Goal: Task Accomplishment & Management: Use online tool/utility

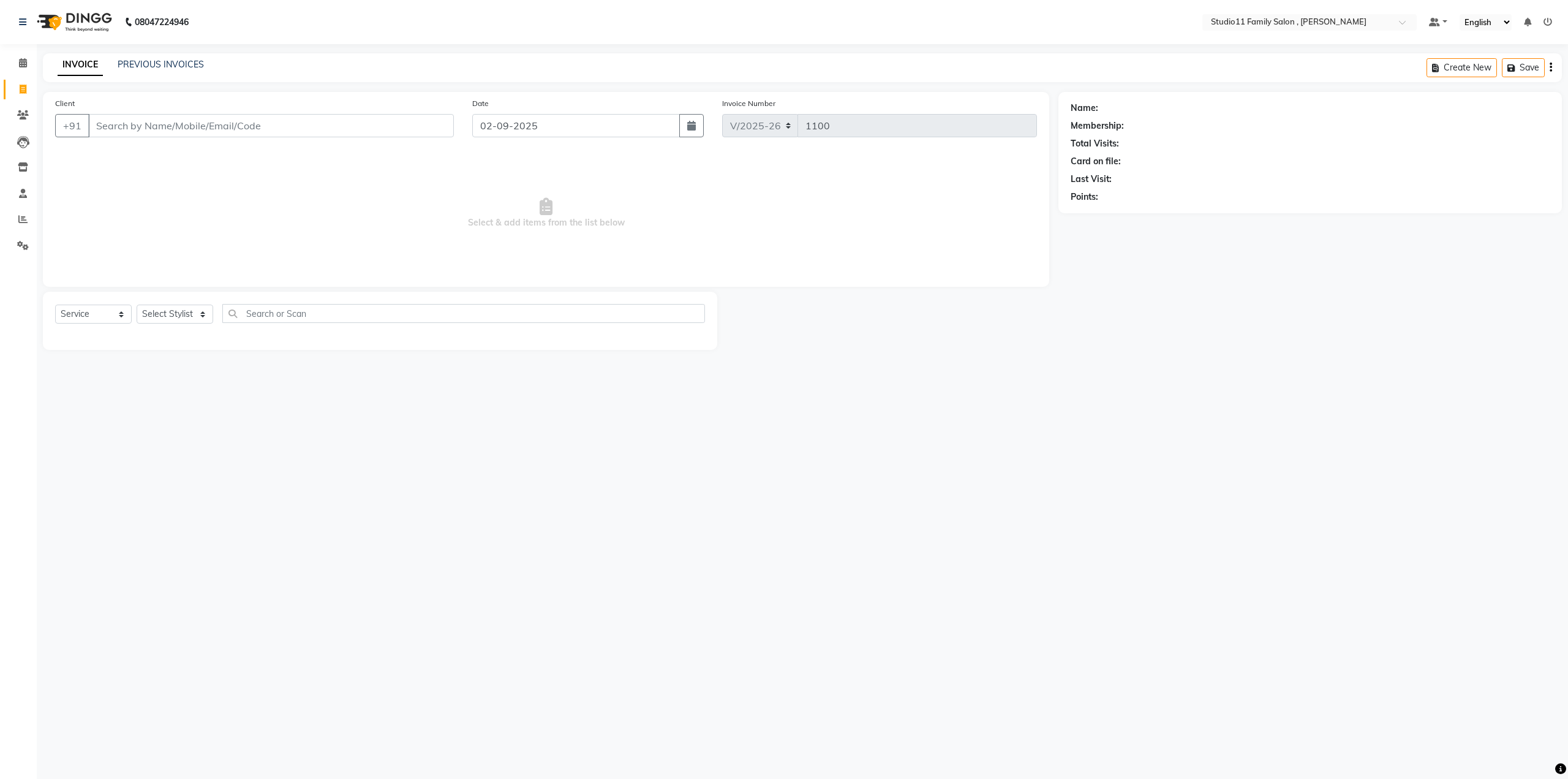
select select "7303"
select select "service"
click at [173, 60] on link "PREVIOUS INVOICES" at bounding box center [160, 64] width 86 height 11
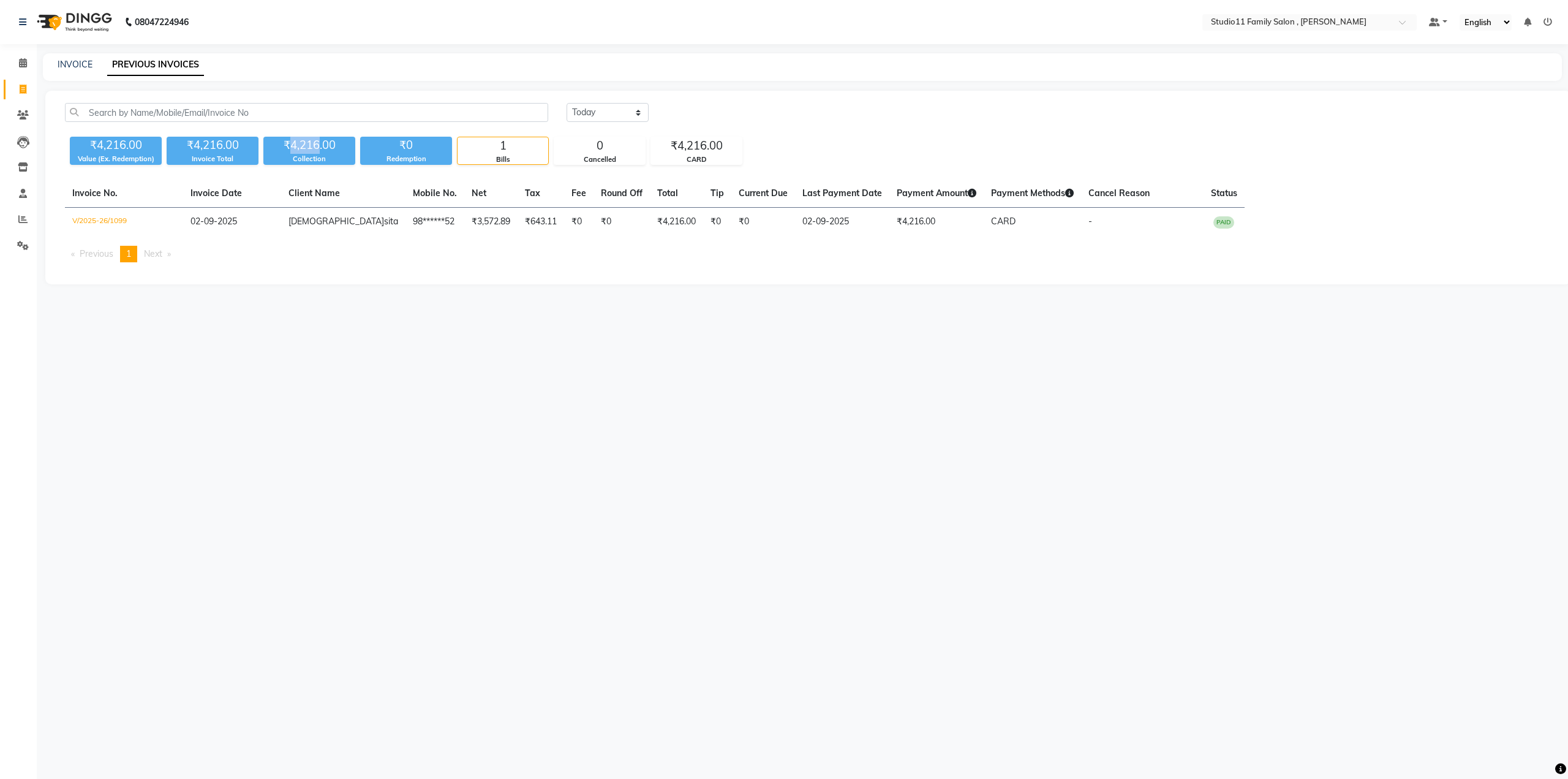
drag, startPoint x: 319, startPoint y: 142, endPoint x: 288, endPoint y: 144, distance: 31.1
click at [288, 144] on div "₹4,216.00" at bounding box center [309, 145] width 91 height 17
copy div "4,216"
click at [595, 106] on select "[DATE] [DATE] Custom Range" at bounding box center [608, 112] width 82 height 19
select select "range"
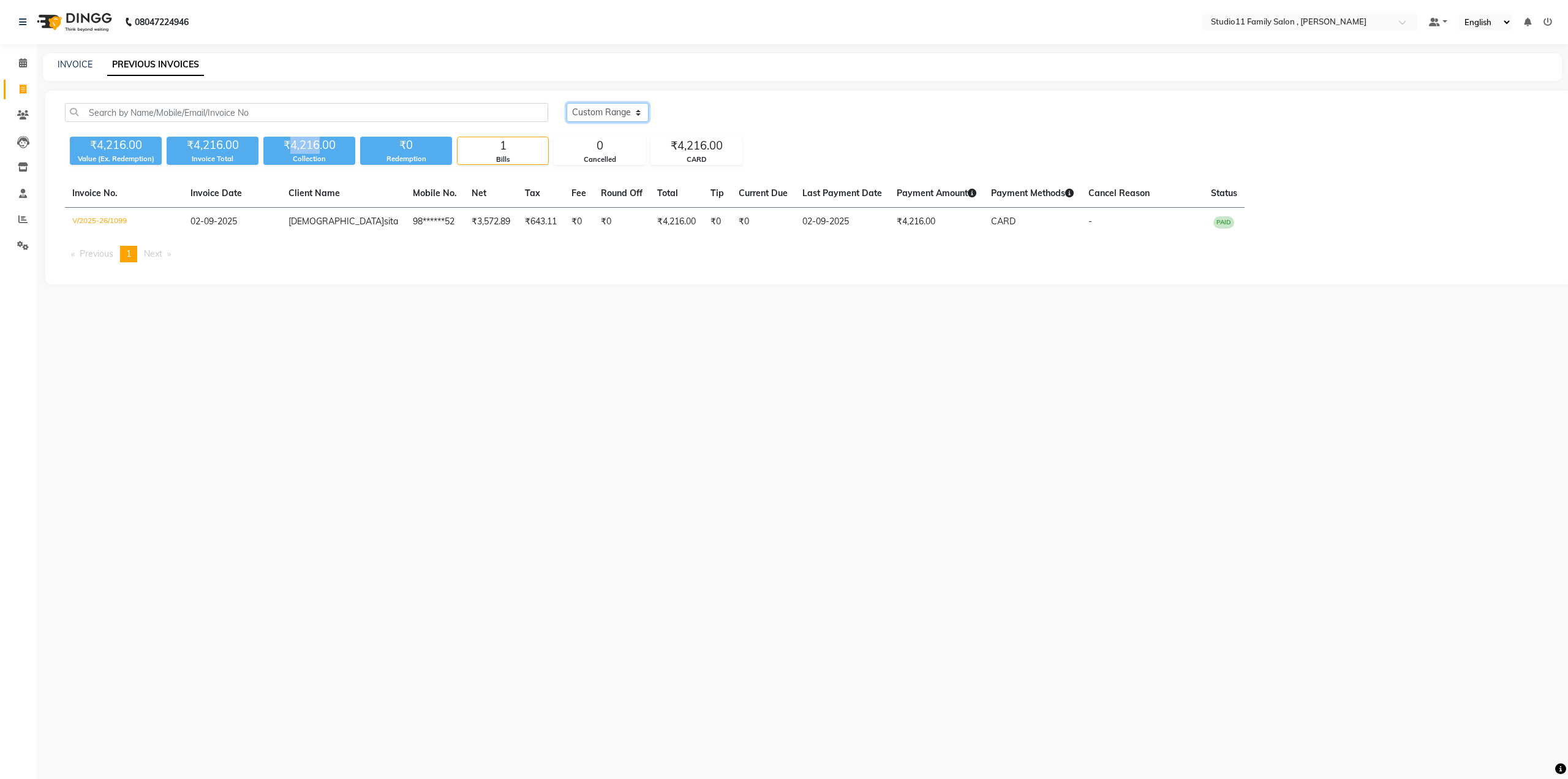
click at [567, 103] on select "[DATE] [DATE] Custom Range" at bounding box center [608, 112] width 82 height 19
click at [711, 114] on input "02-09-2025" at bounding box center [708, 112] width 86 height 17
select select "9"
select select "2025"
click at [680, 175] on div "1" at bounding box center [677, 175] width 19 height 19
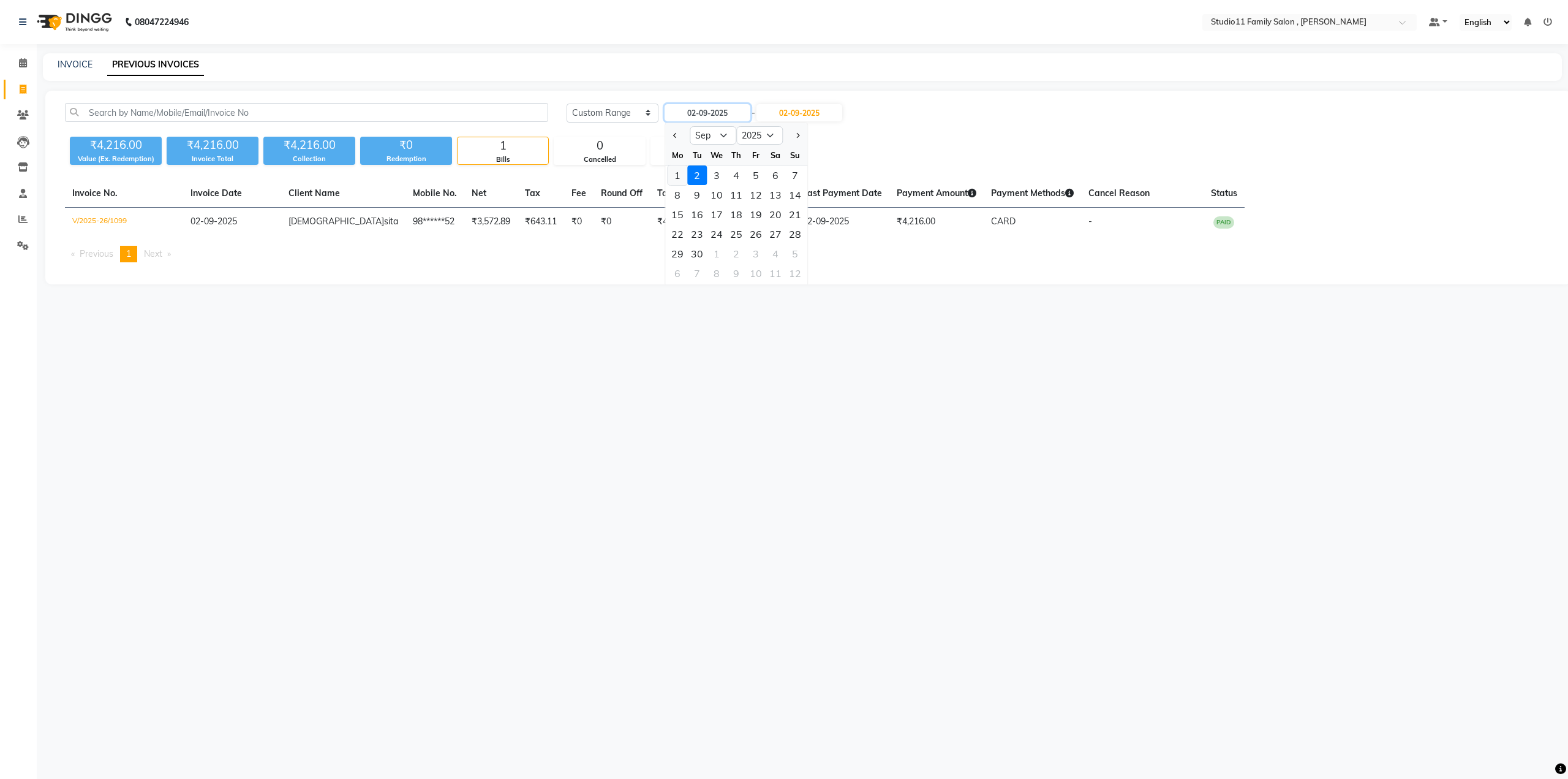
type input "[DATE]"
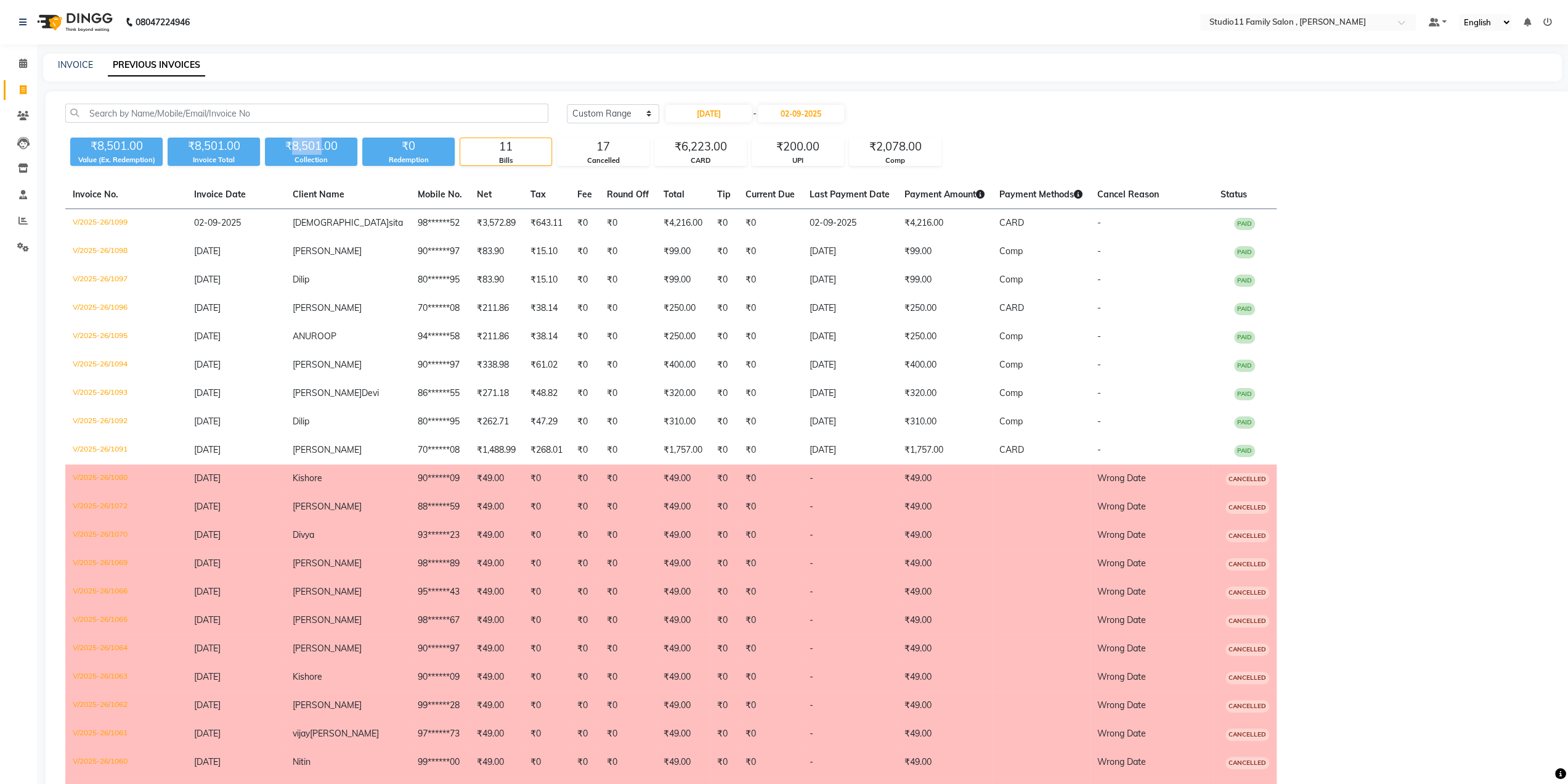
drag, startPoint x: 323, startPoint y: 144, endPoint x: 290, endPoint y: 150, distance: 33.5
click at [290, 150] on div "₹8,501.00" at bounding box center [311, 146] width 92 height 17
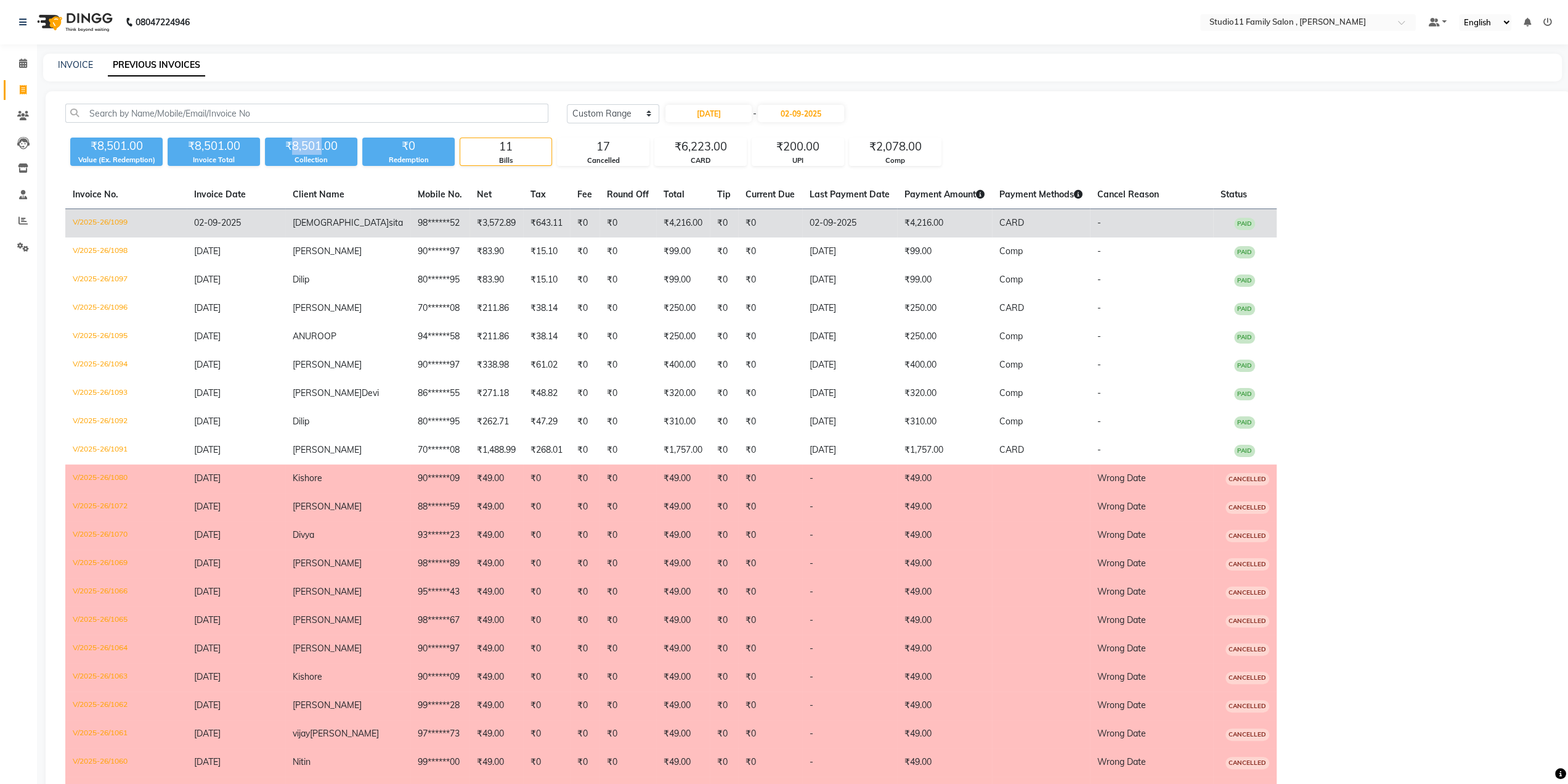
copy div "8,501"
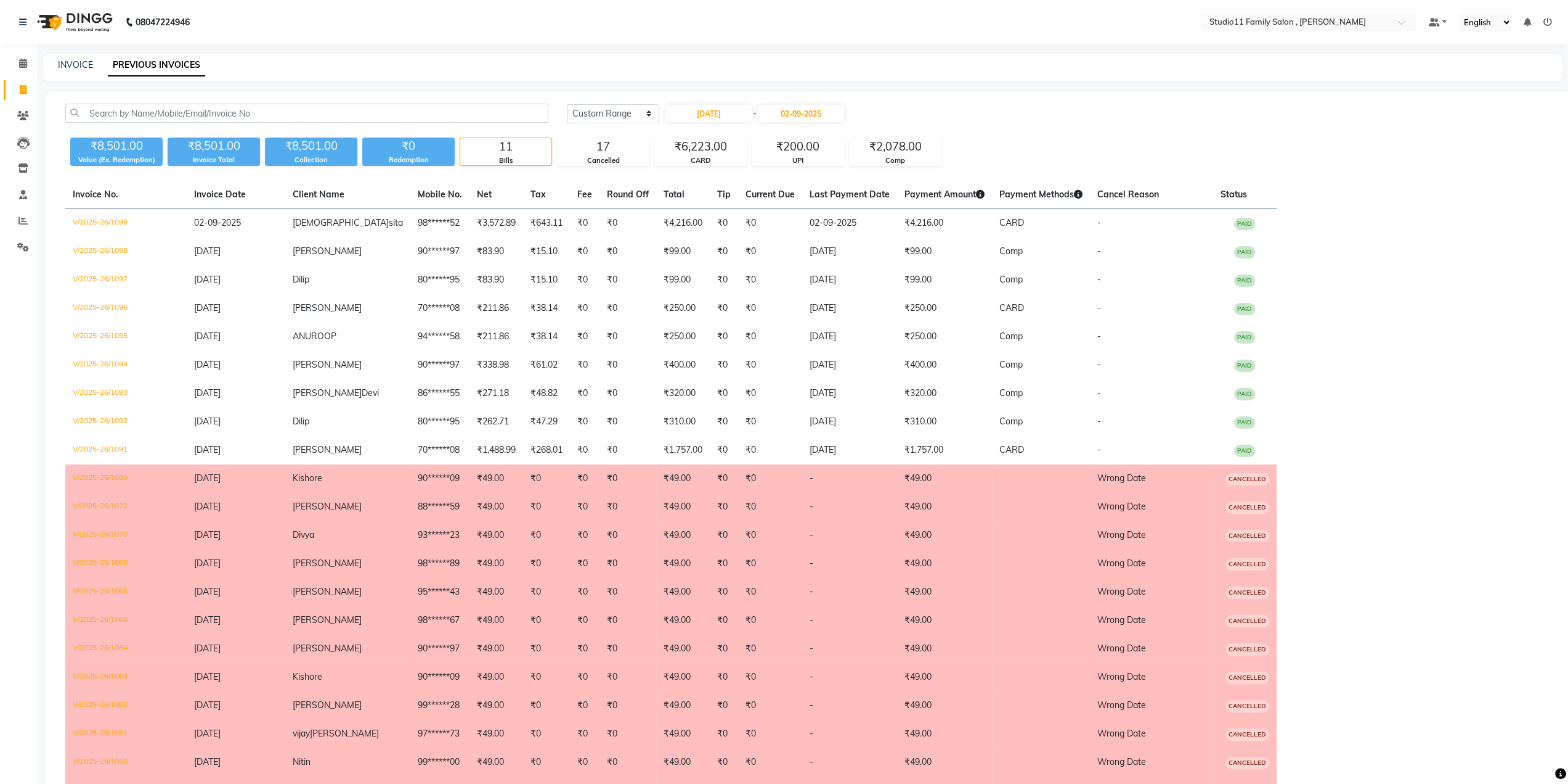
click at [1172, 146] on div "₹8,501.00 Value (Ex. Redemption) ₹8,501.00 Invoice Total ₹8,501.00 Collection ₹…" at bounding box center [808, 149] width 1486 height 33
click at [609, 113] on select "[DATE] [DATE] Custom Range" at bounding box center [612, 113] width 92 height 19
select select "[DATE]"
click at [567, 104] on select "[DATE] [DATE] Custom Range" at bounding box center [612, 113] width 92 height 19
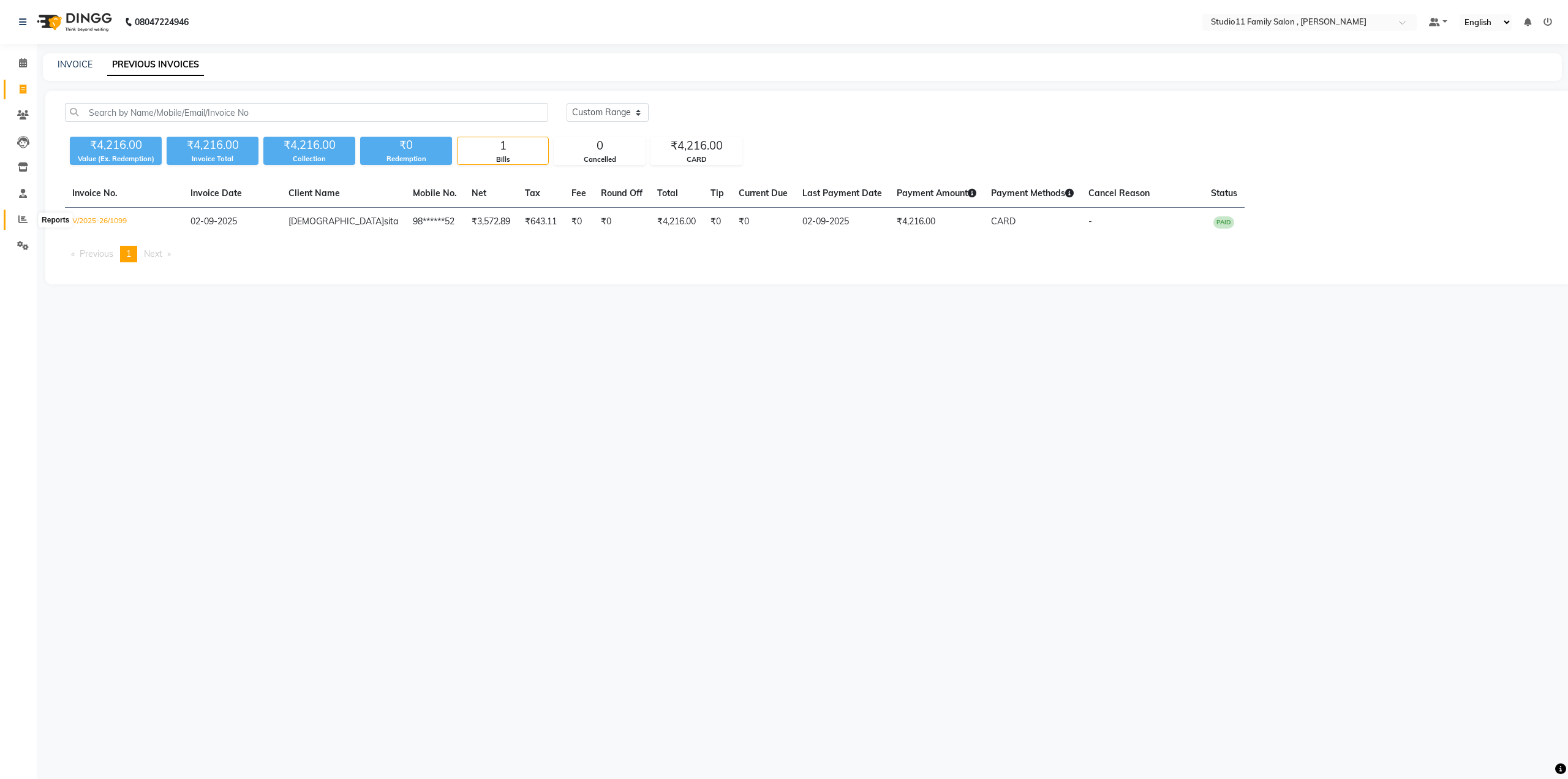
click at [29, 217] on span at bounding box center [24, 219] width 22 height 14
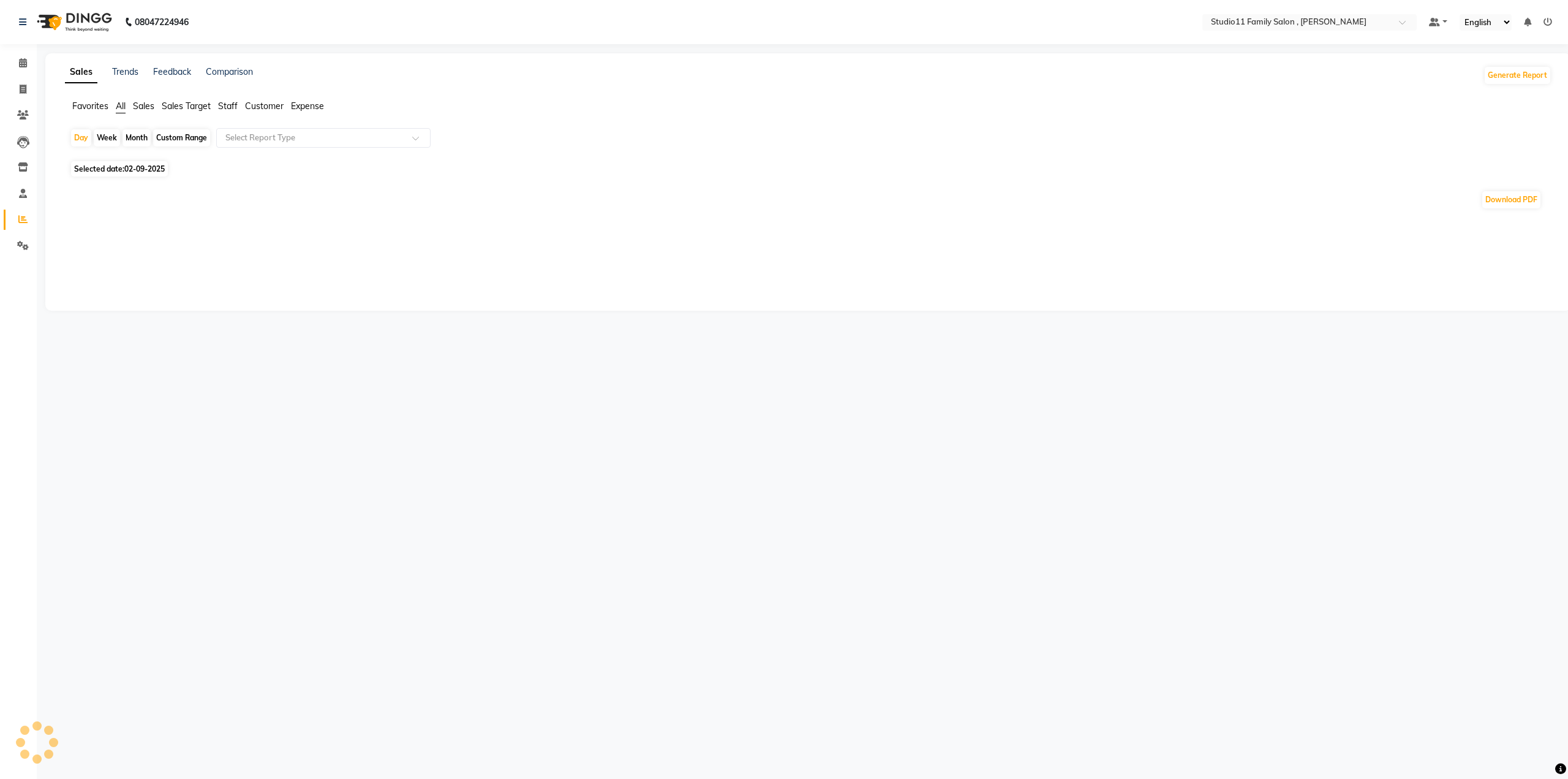
click at [134, 139] on div "Month" at bounding box center [137, 138] width 29 height 17
select select "9"
select select "2025"
click at [81, 233] on span "1" at bounding box center [77, 233] width 19 height 19
click at [26, 91] on icon at bounding box center [23, 89] width 7 height 9
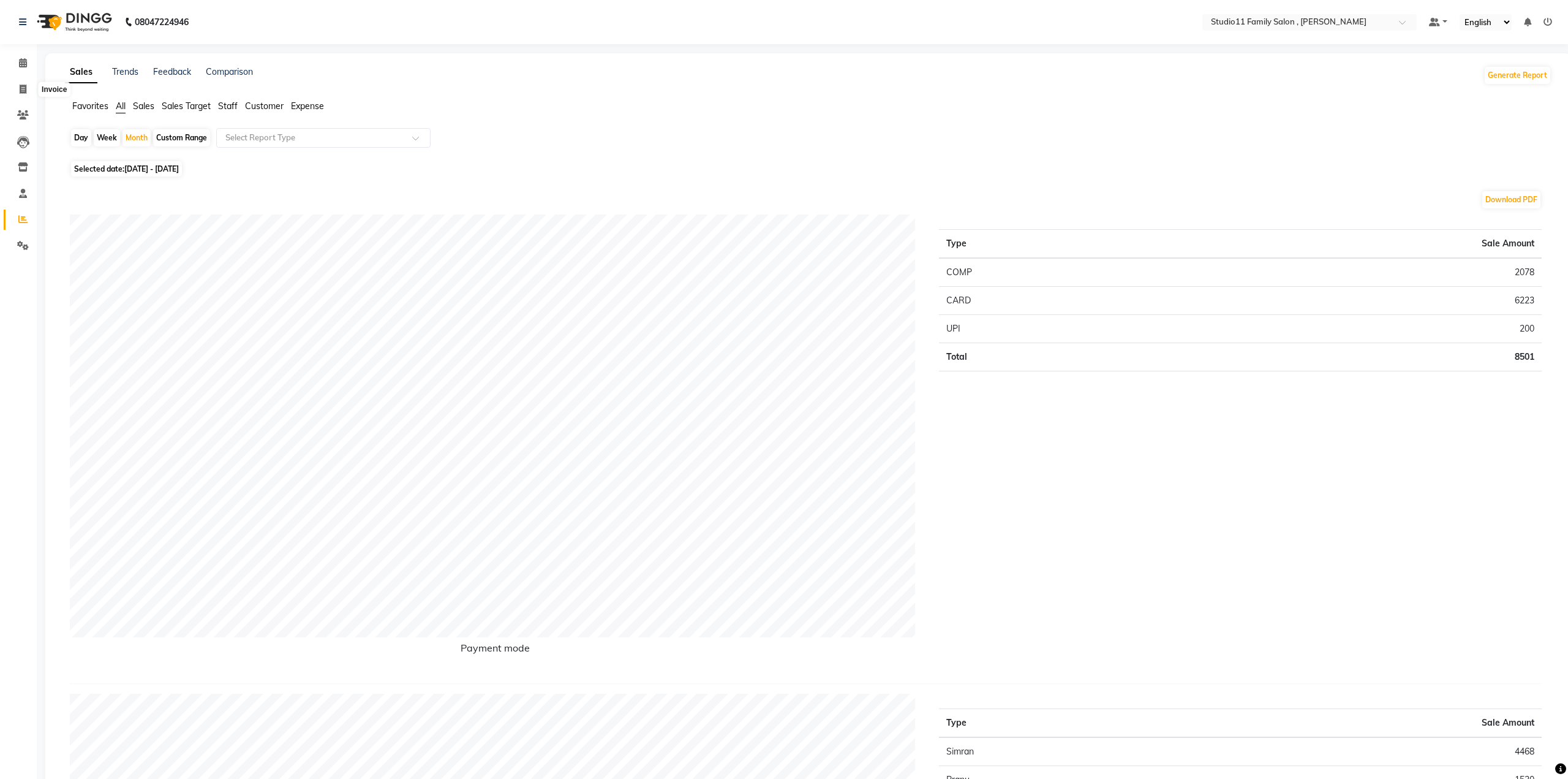
select select "7303"
select select "service"
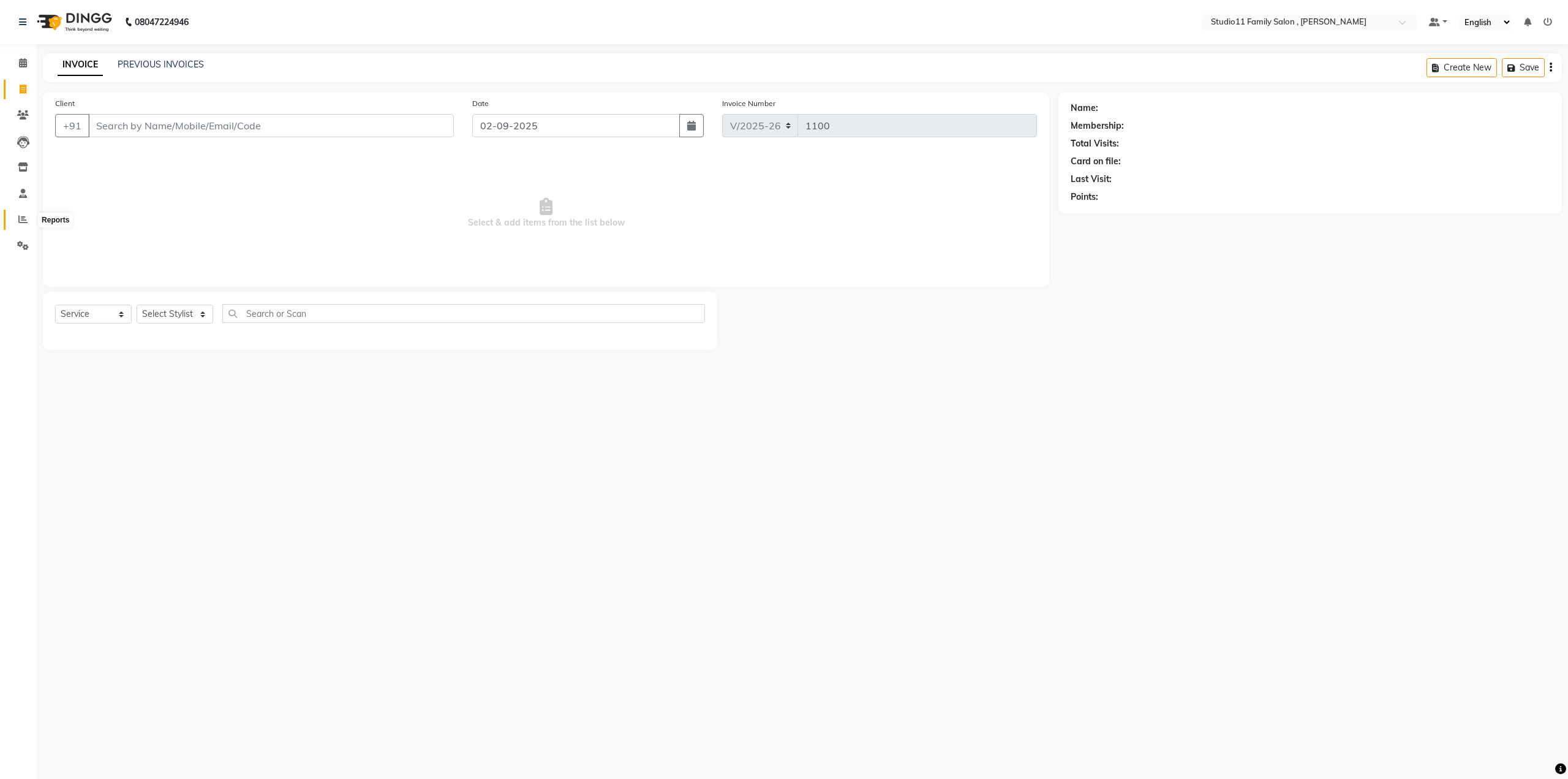
click at [23, 214] on icon at bounding box center [23, 218] width 9 height 9
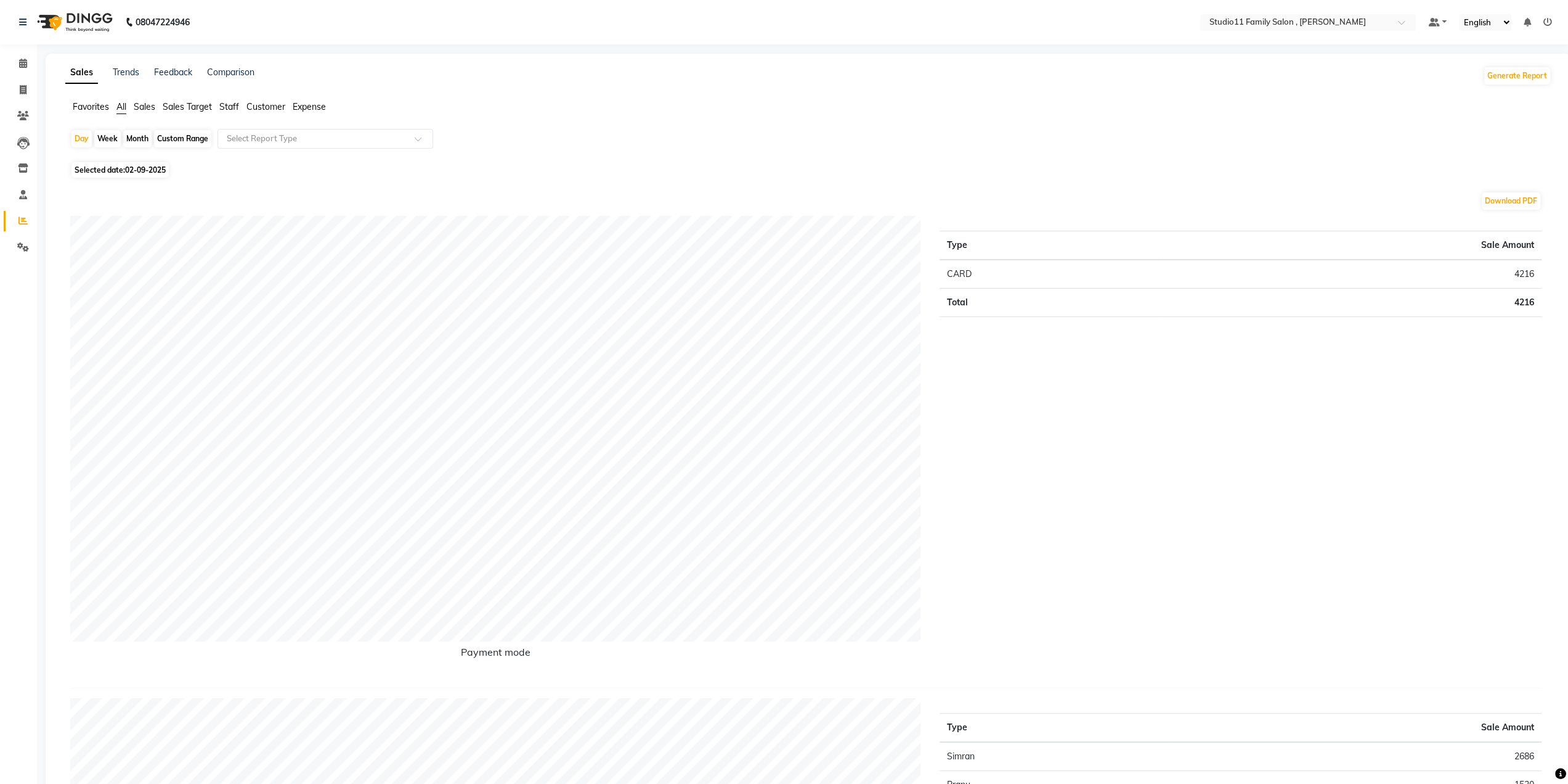
click at [129, 138] on div "Month" at bounding box center [138, 139] width 29 height 17
select select "9"
select select "2025"
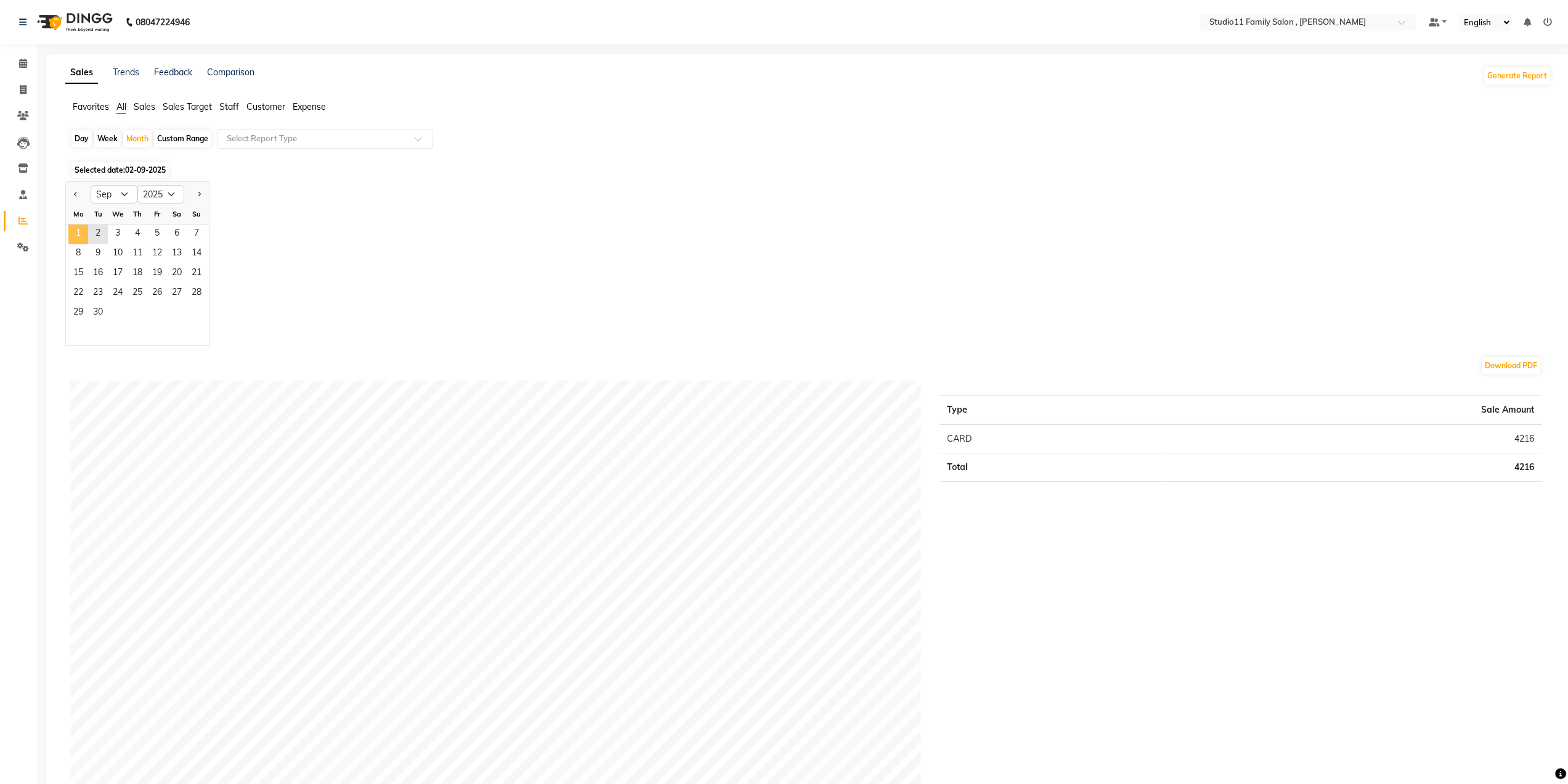
click at [75, 233] on span "1" at bounding box center [78, 234] width 19 height 19
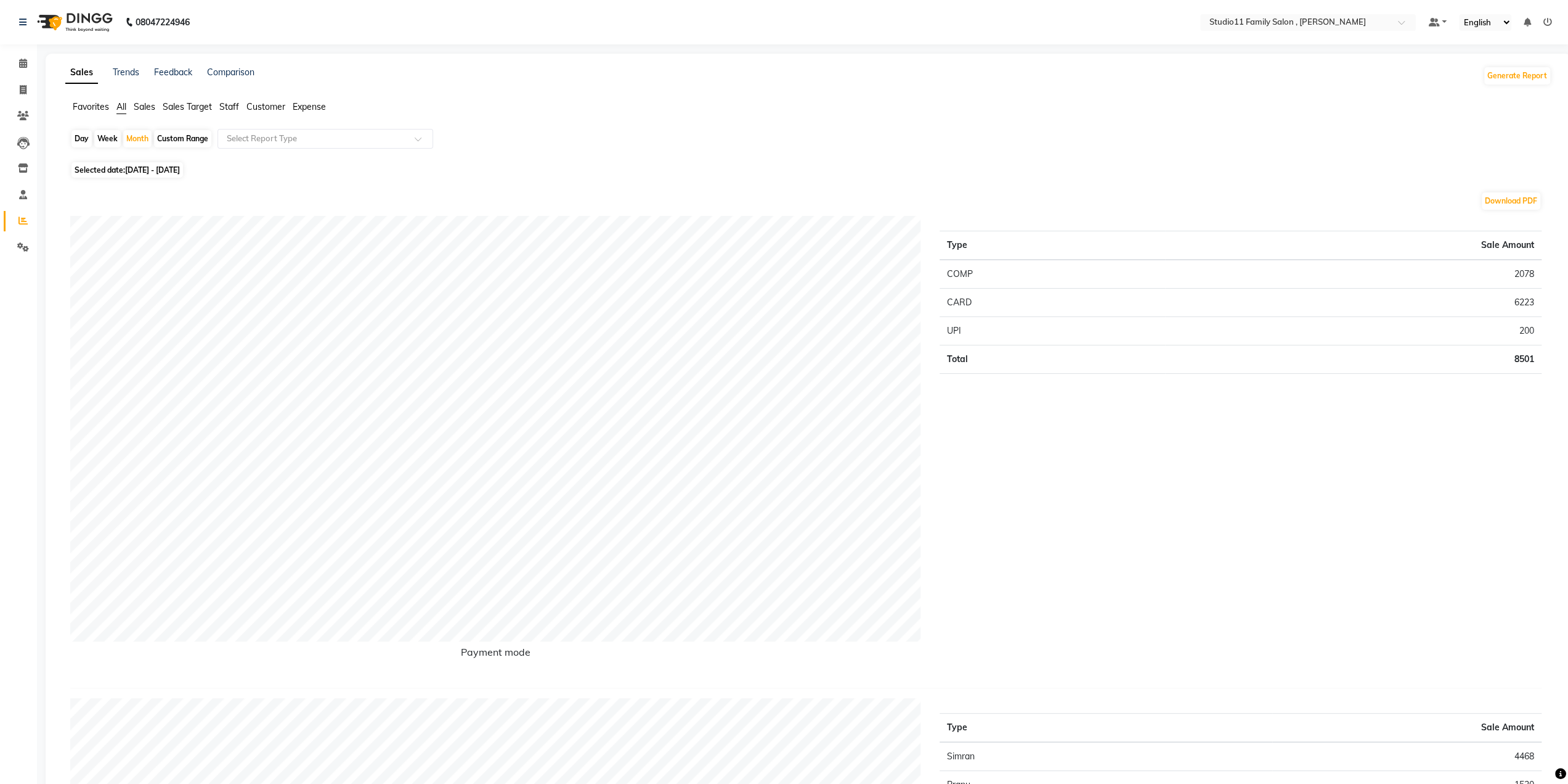
click at [155, 172] on span "[DATE] - [DATE]" at bounding box center [152, 170] width 55 height 9
select select "9"
select select "2025"
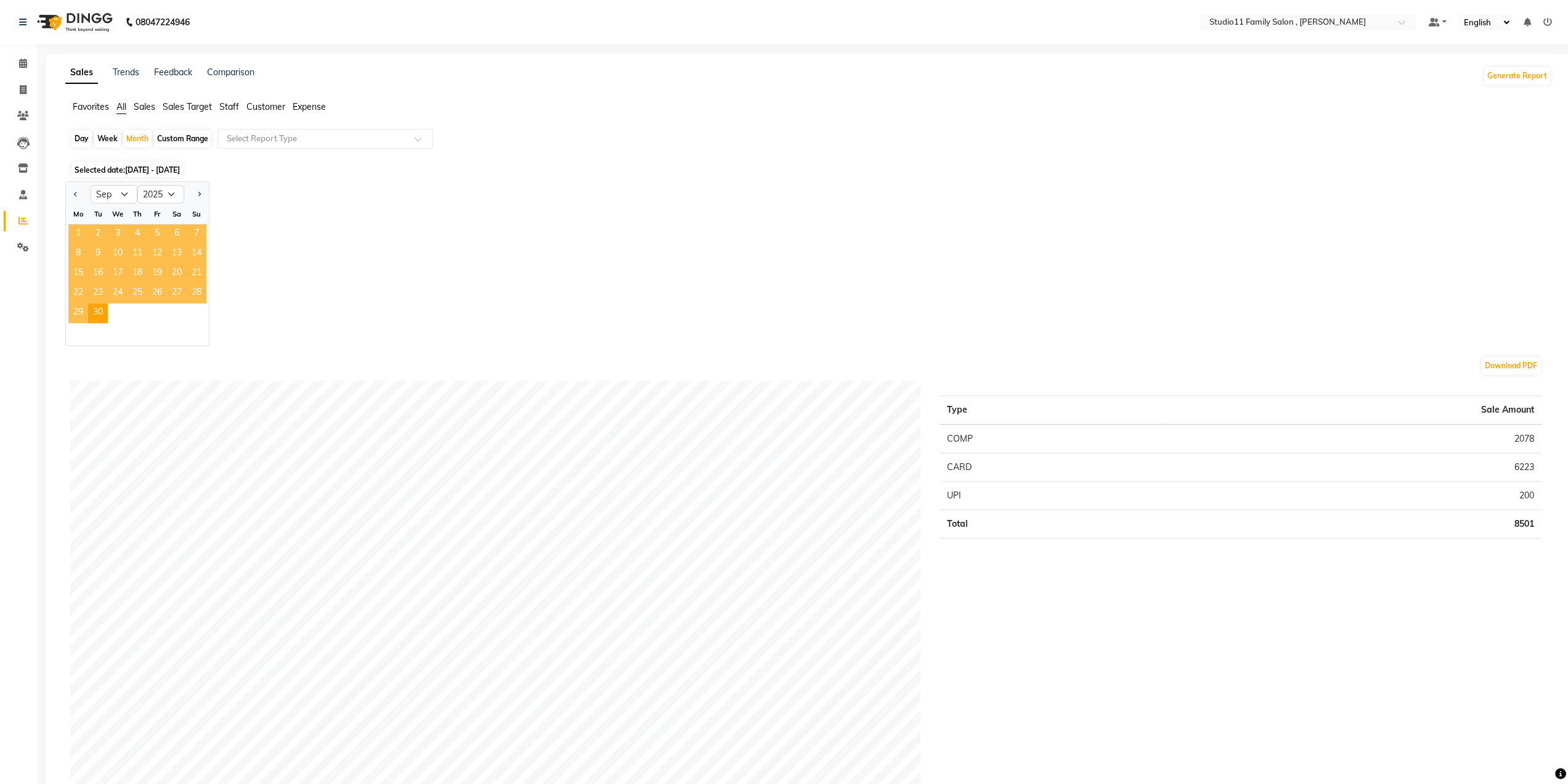
click at [76, 234] on span "1" at bounding box center [78, 234] width 19 height 19
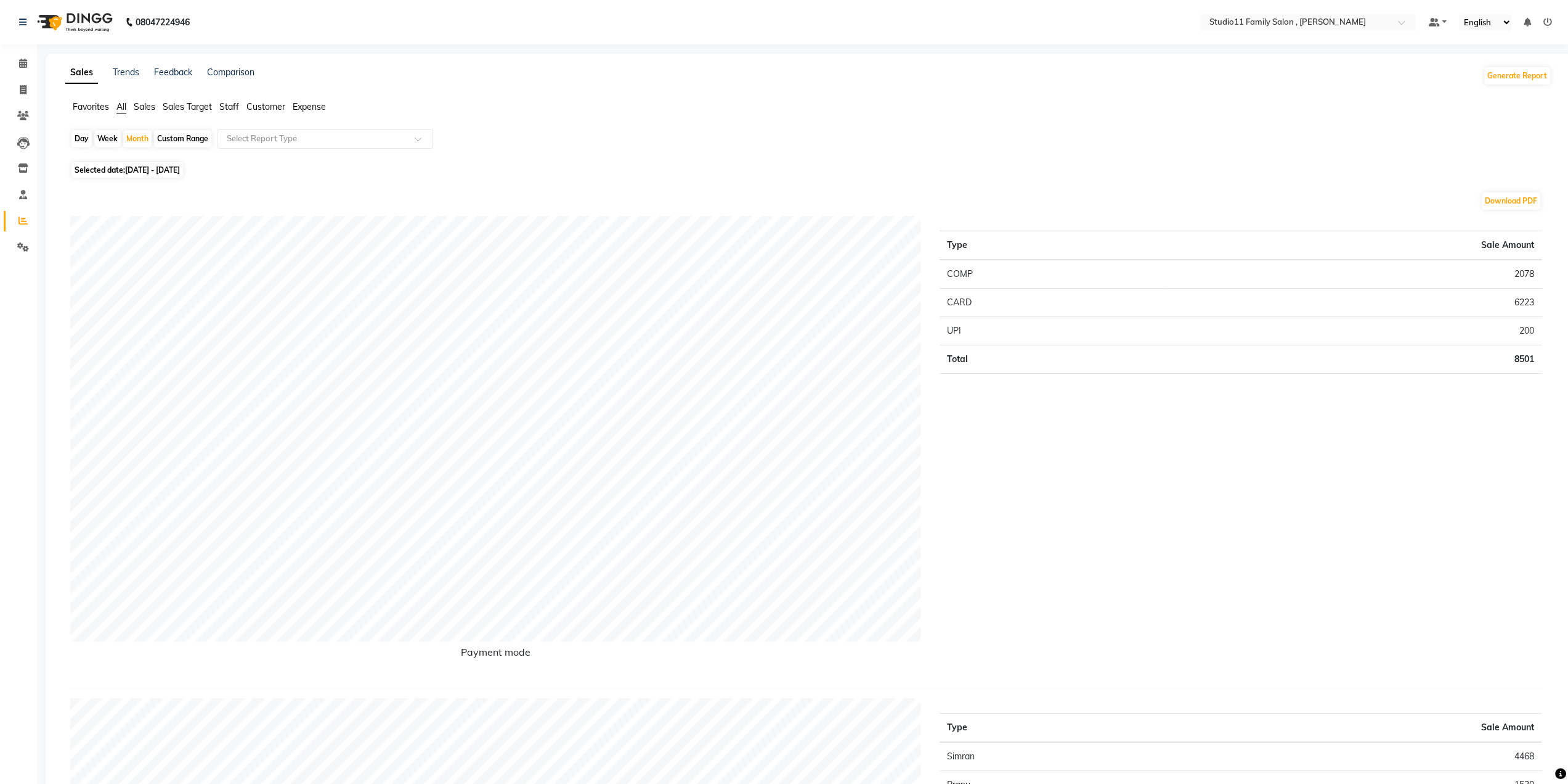
click at [86, 138] on div "Day" at bounding box center [82, 139] width 20 height 17
select select "9"
select select "2025"
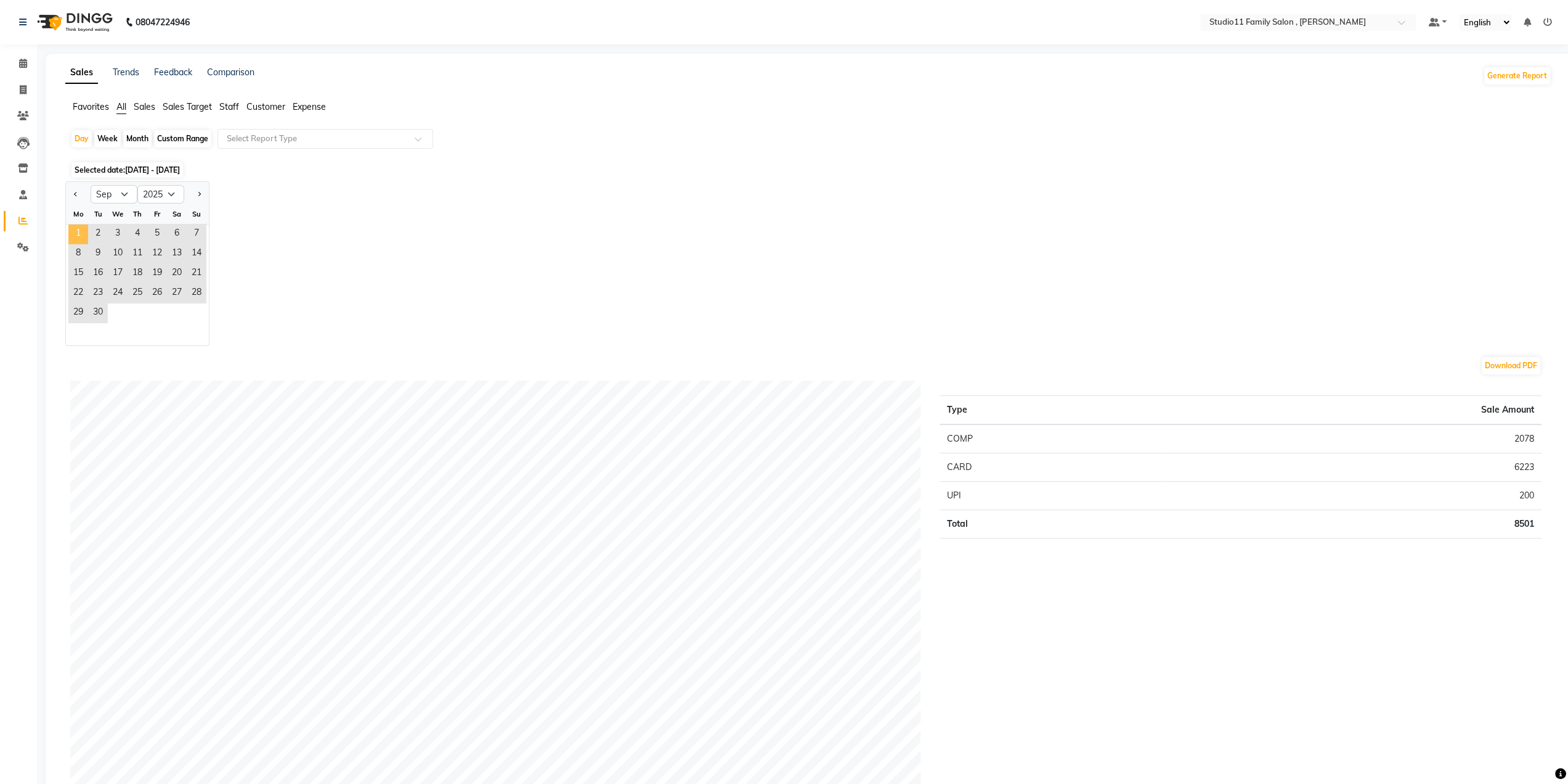
click at [83, 236] on span "1" at bounding box center [78, 234] width 19 height 19
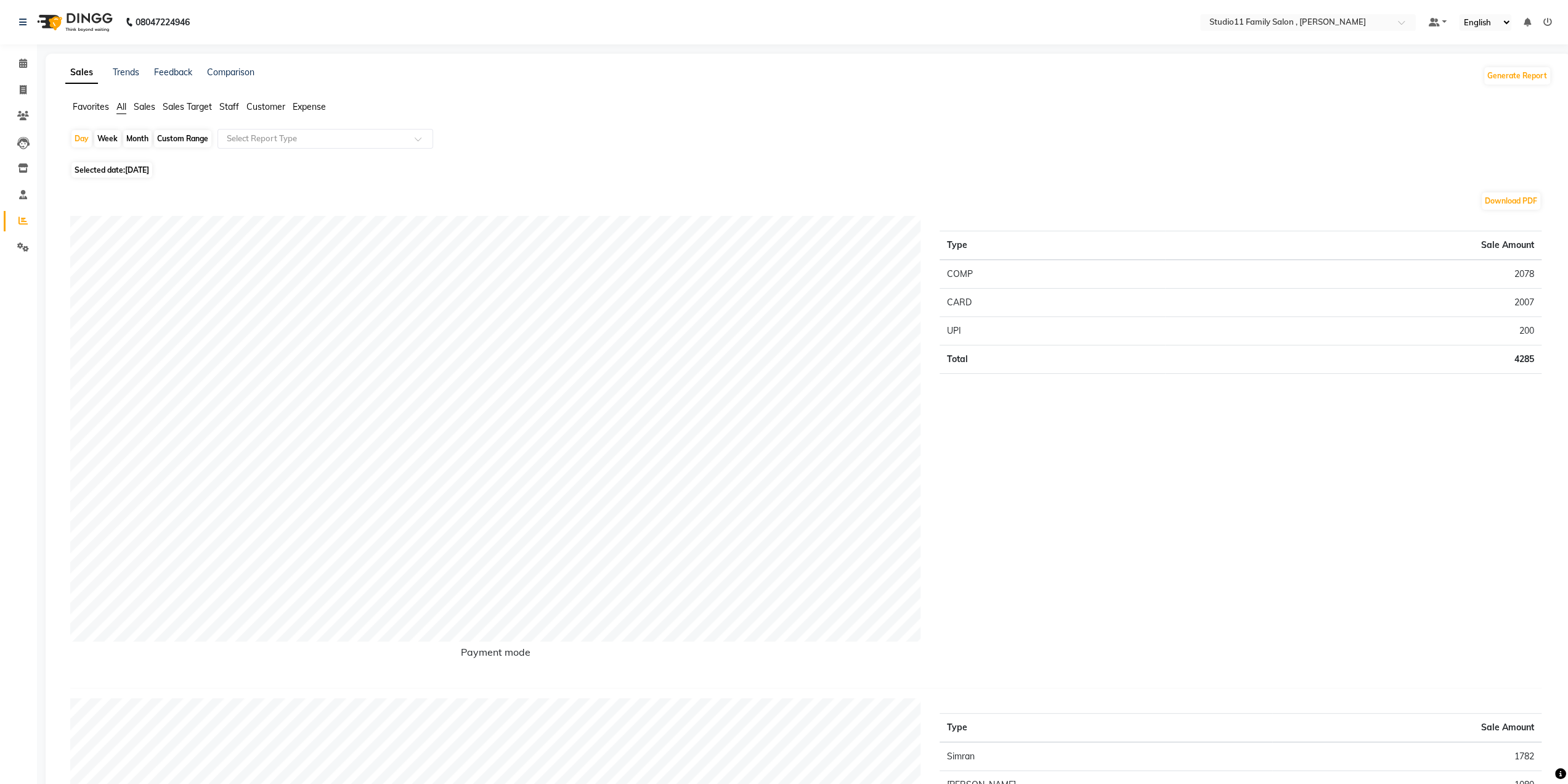
click at [138, 165] on span "Selected date: [DATE]" at bounding box center [112, 170] width 81 height 15
select select "9"
select select "2025"
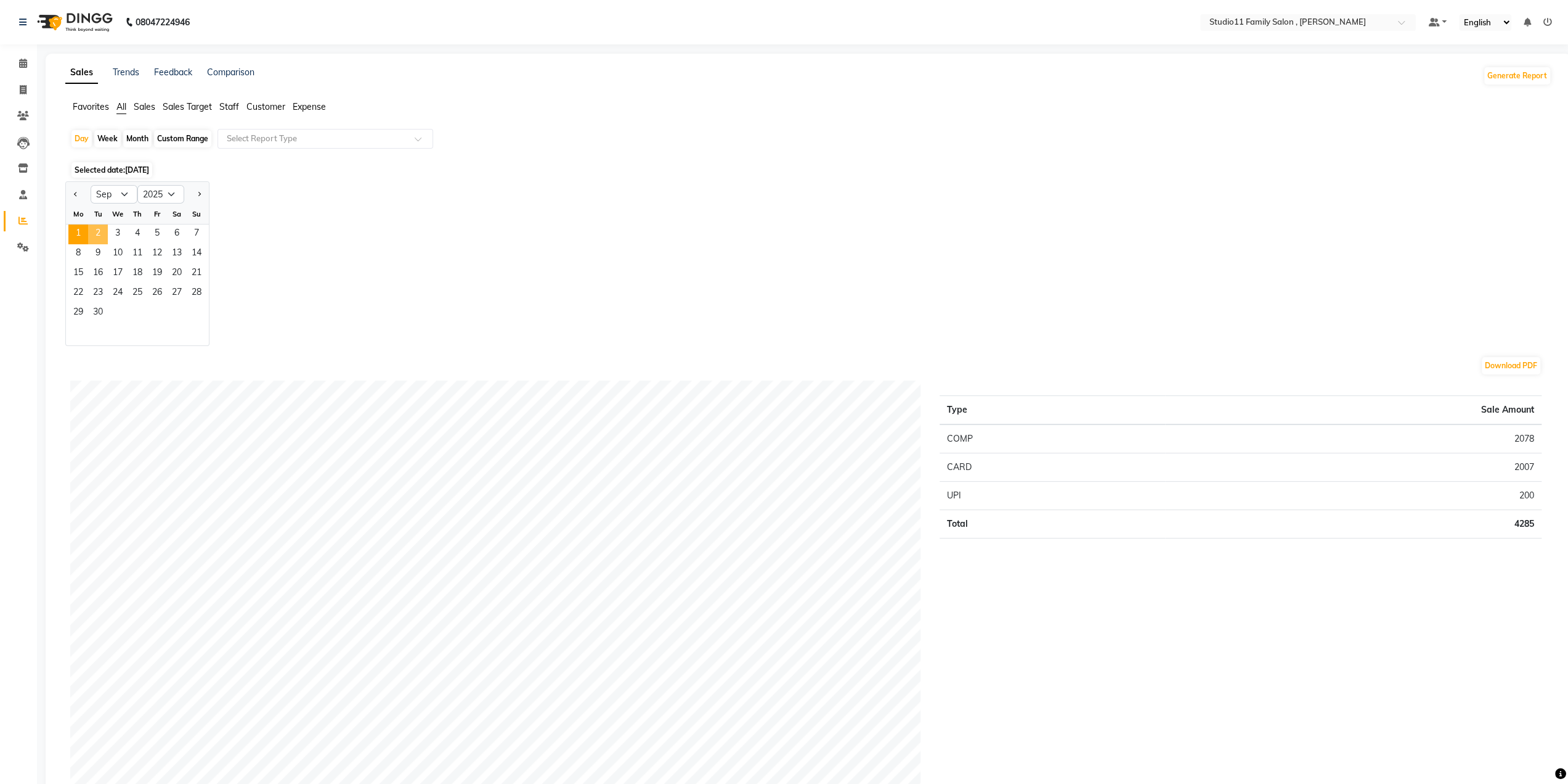
click at [107, 226] on span "2" at bounding box center [97, 234] width 19 height 19
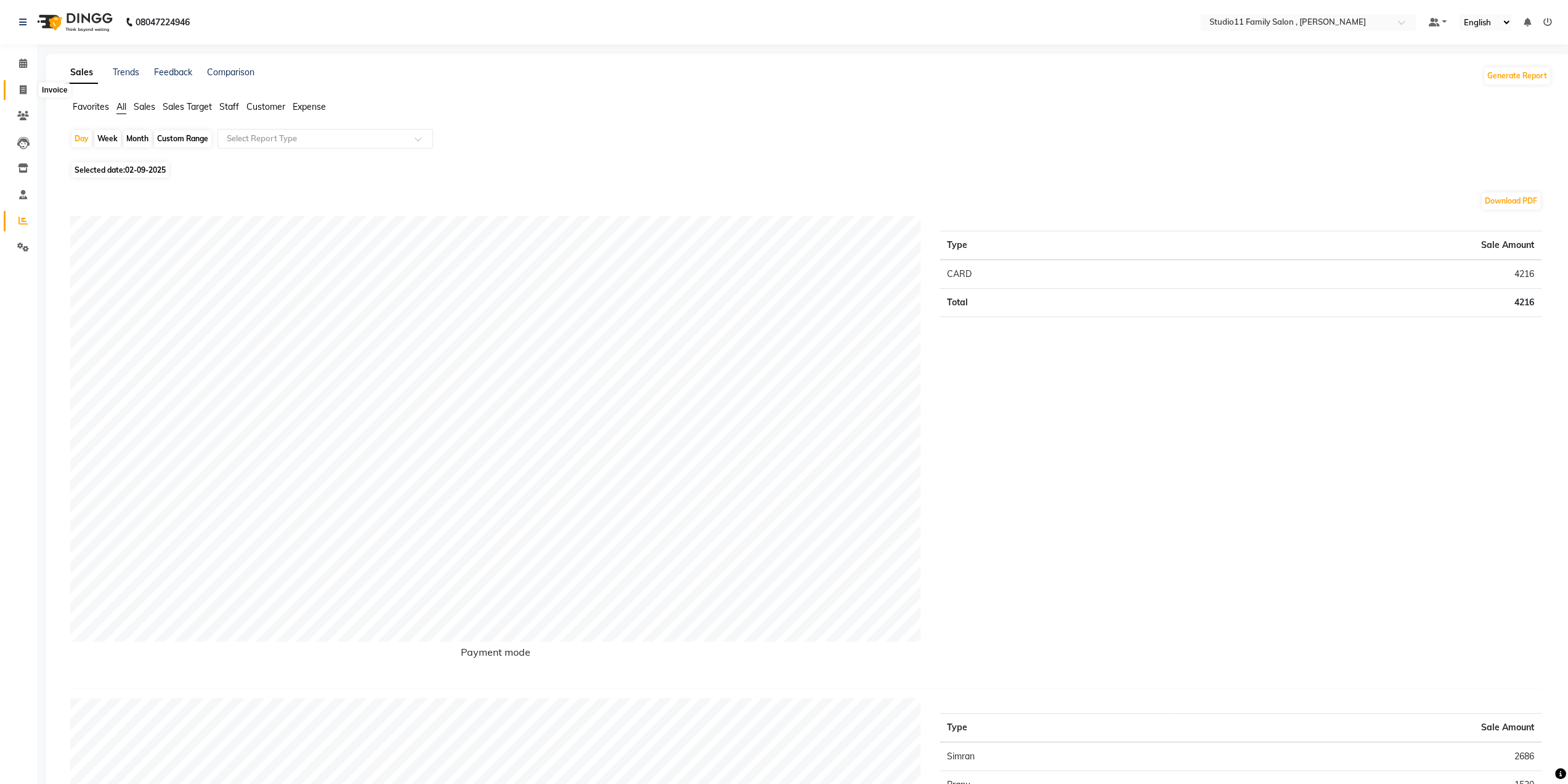
click at [22, 85] on icon at bounding box center [23, 90] width 7 height 9
select select "7303"
select select "service"
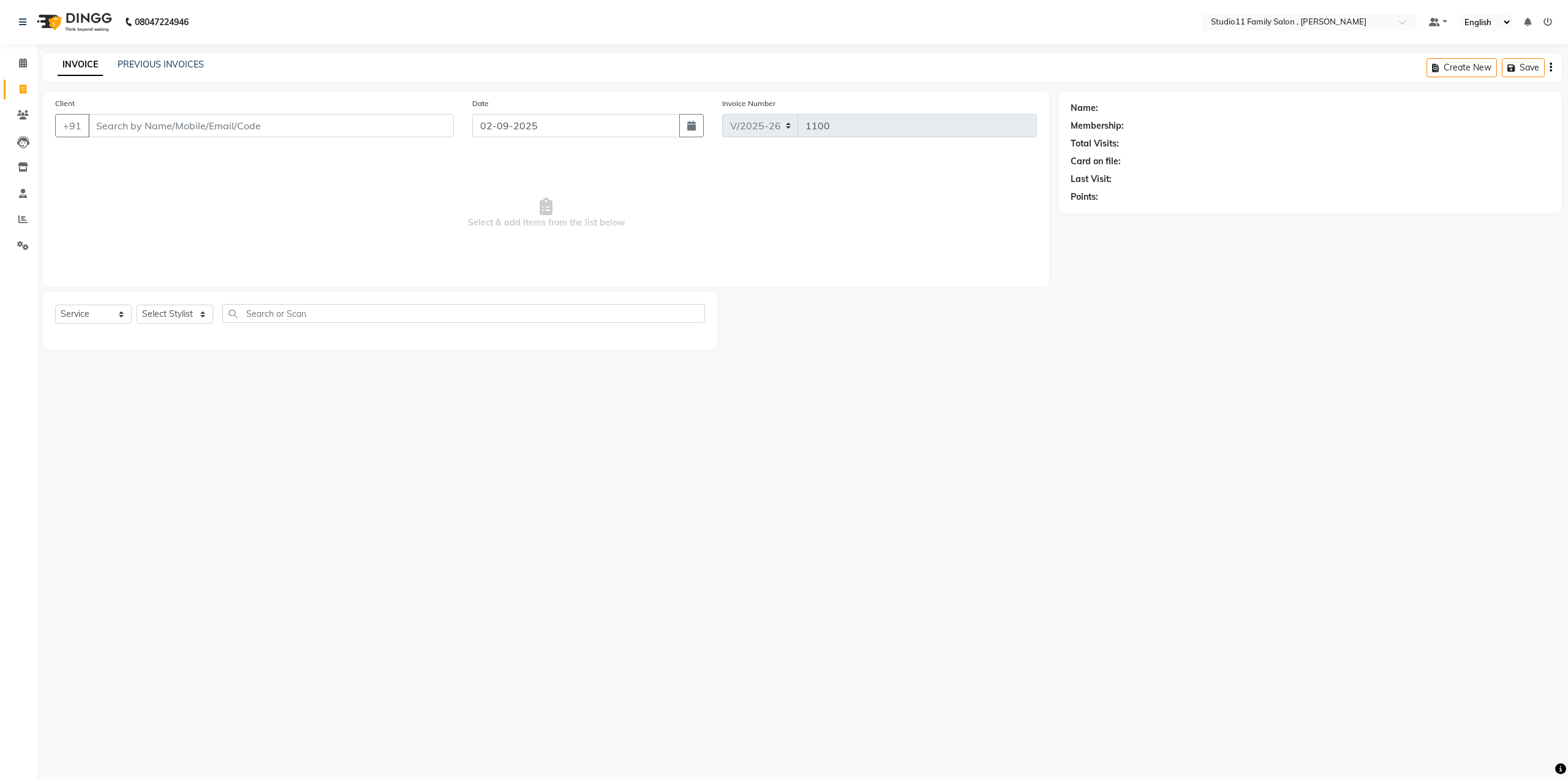
click at [1126, 123] on div "Name: Membership: Total Visits: Card on file: Last Visit: Points:" at bounding box center [1310, 149] width 479 height 107
click at [1126, 123] on div "Membership:" at bounding box center [1310, 125] width 479 height 13
click at [1126, 125] on div "Membership:" at bounding box center [1310, 125] width 479 height 13
drag, startPoint x: 1167, startPoint y: 169, endPoint x: 1162, endPoint y: 164, distance: 7.1
click at [1168, 168] on div "Name: Membership: Total Visits: Card on file: Last Visit: Points:" at bounding box center [1310, 149] width 479 height 107
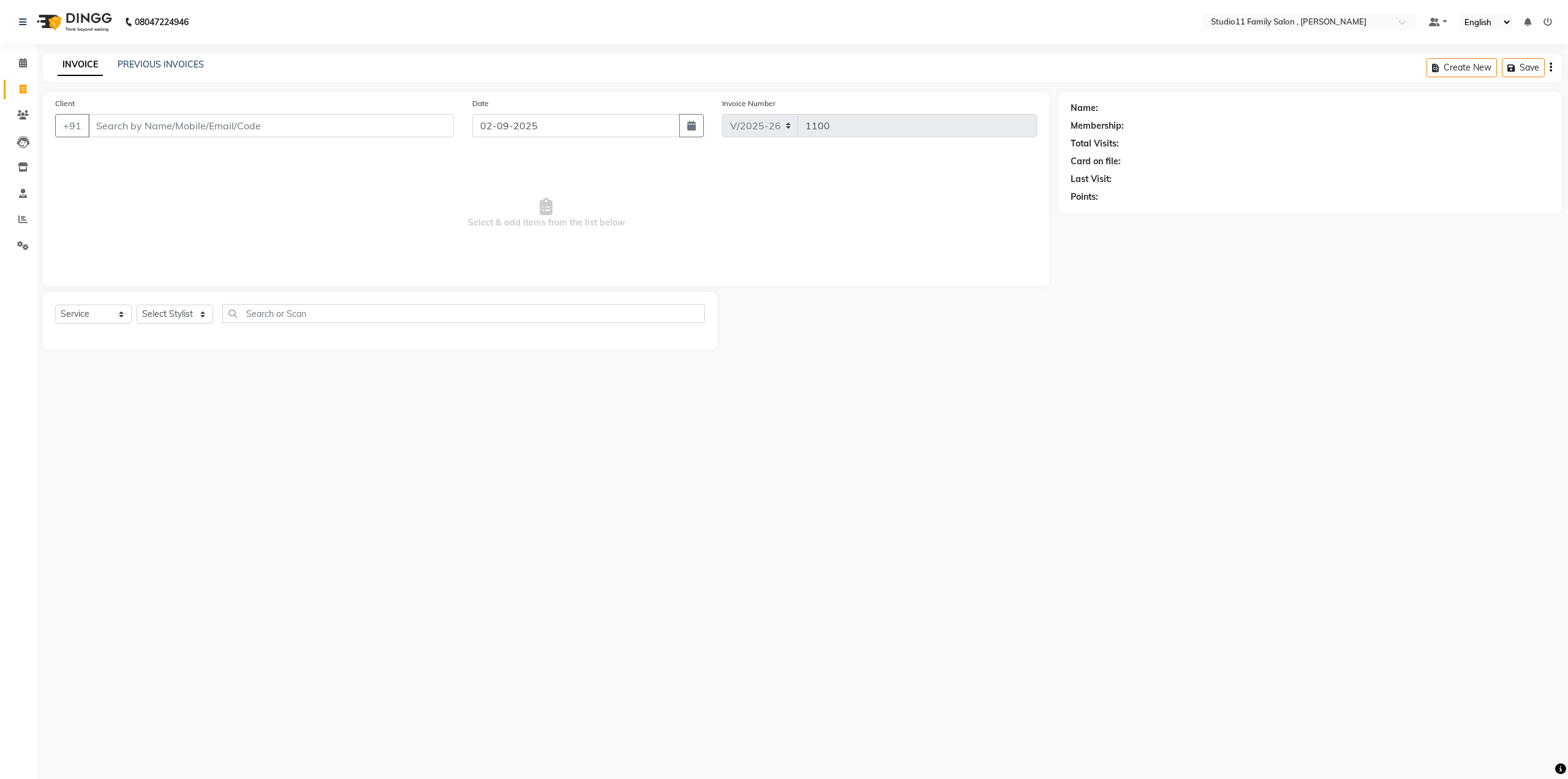
click at [1140, 154] on div "Name: Membership: Total Visits: Card on file: Last Visit: Points:" at bounding box center [1310, 149] width 479 height 107
click at [1139, 180] on div "Last Visit:" at bounding box center [1310, 179] width 479 height 13
drag, startPoint x: 1141, startPoint y: 207, endPoint x: 1339, endPoint y: 455, distance: 317.3
click at [1158, 238] on div "Name: Membership: Total Visits: Card on file: Last Visit: Points:" at bounding box center [1315, 220] width 513 height 258
drag, startPoint x: 1359, startPoint y: 515, endPoint x: 1375, endPoint y: 509, distance: 17.1
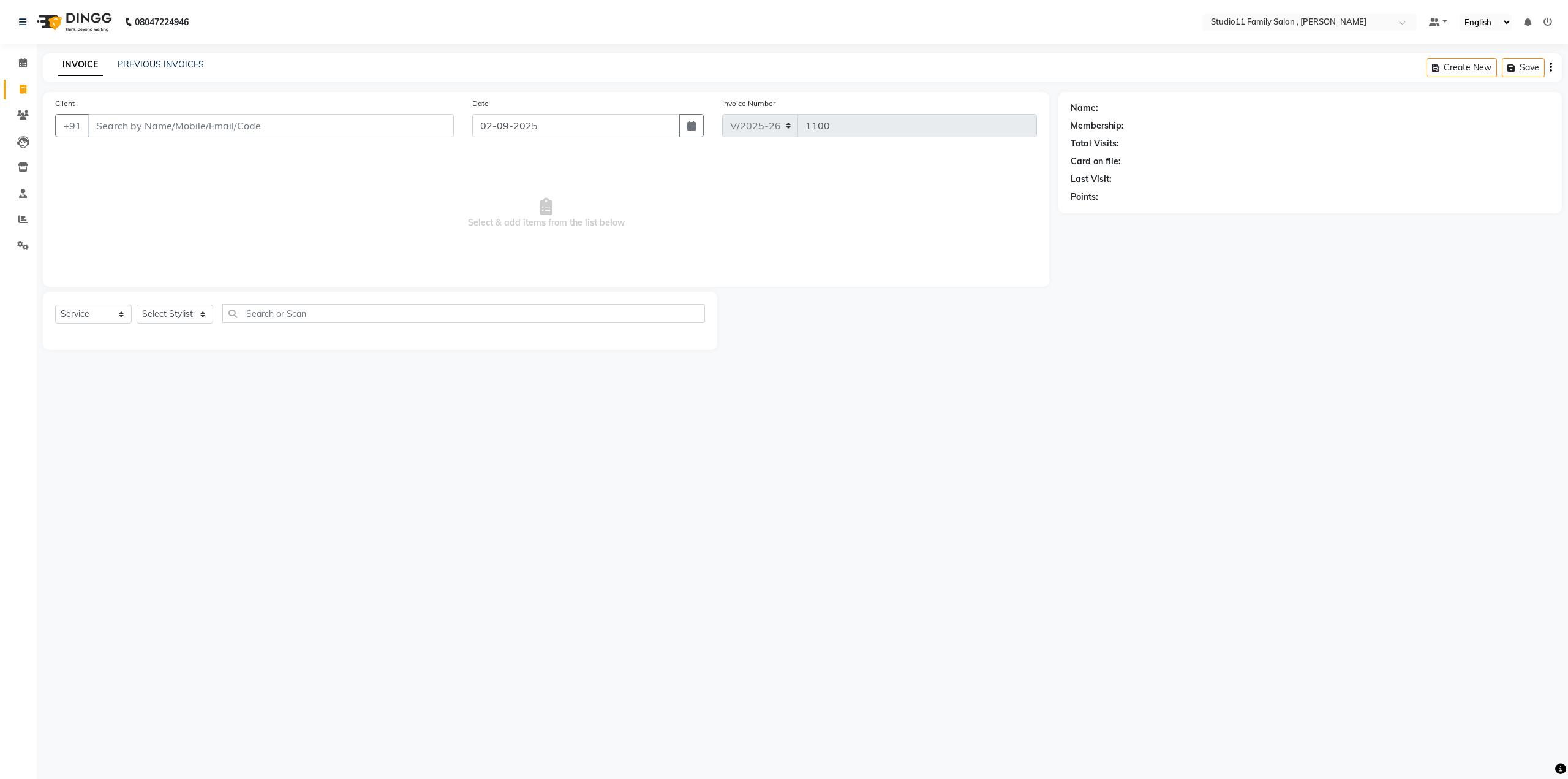
click at [1371, 511] on div "08047224946 Select Location × Studio11 Family Salon , Aditya Nagar Default Pane…" at bounding box center [784, 390] width 1568 height 779
drag, startPoint x: 1375, startPoint y: 509, endPoint x: 1507, endPoint y: 656, distance: 197.6
click at [1424, 552] on div "08047224946 Select Location × Studio11 Family Salon , Aditya Nagar Default Pane…" at bounding box center [784, 390] width 1568 height 779
drag, startPoint x: 1517, startPoint y: 678, endPoint x: 1565, endPoint y: 753, distance: 89.0
click at [1520, 671] on div "08047224946 Select Location × Studio11 Family Salon , Aditya Nagar Default Pane…" at bounding box center [784, 390] width 1568 height 779
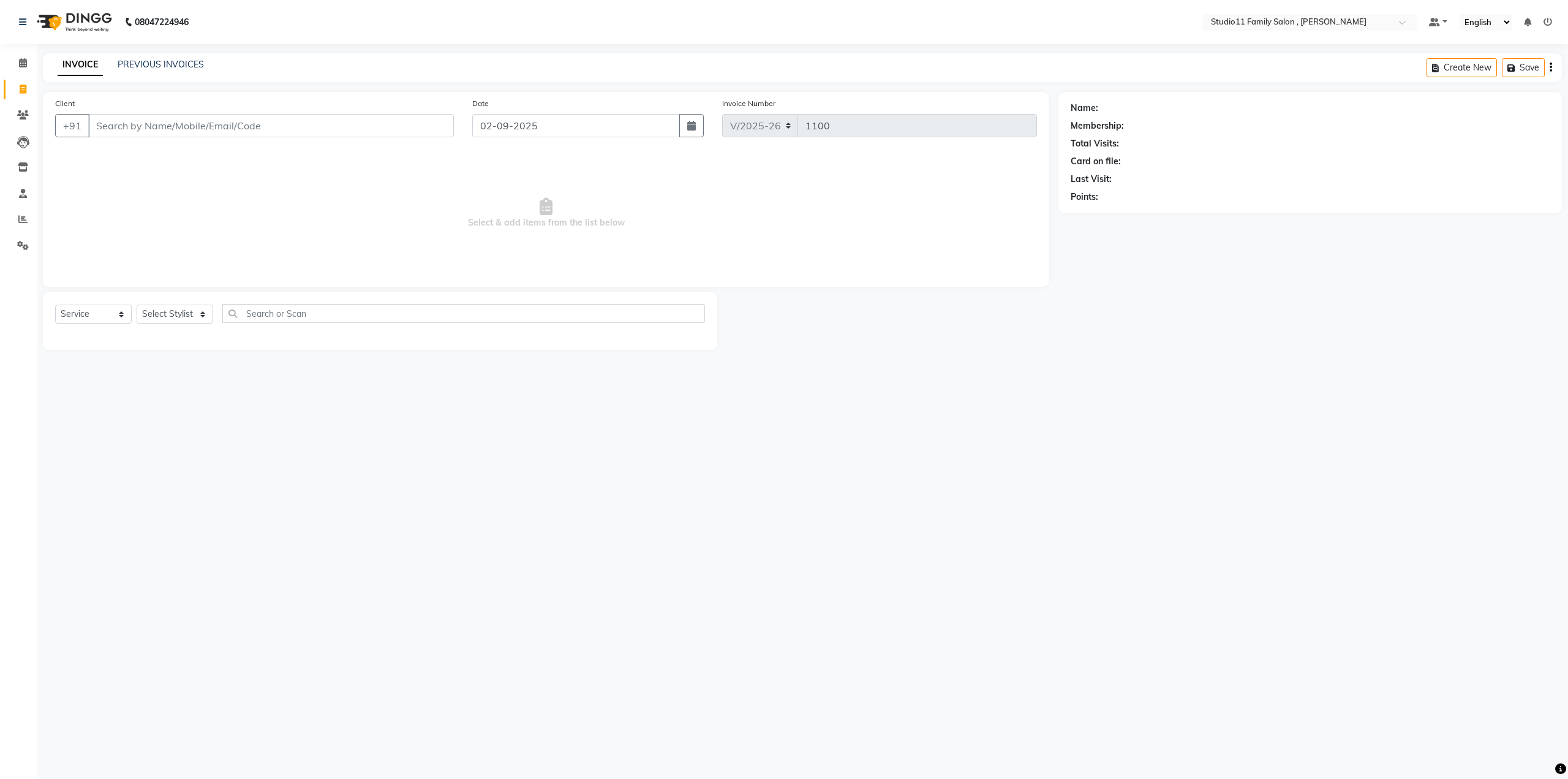
click at [1568, 745] on div "08047224946 Select Location × Studio11 Family Salon , Aditya Nagar Default Pane…" at bounding box center [784, 390] width 1568 height 779
drag, startPoint x: 1568, startPoint y: 750, endPoint x: 1568, endPoint y: 762, distance: 12.0
click at [1568, 765] on div "08047224946 Select Location × Studio11 Family Salon , Aditya Nagar Default Pane…" at bounding box center [784, 390] width 1568 height 779
